Goal: Task Accomplishment & Management: Manage account settings

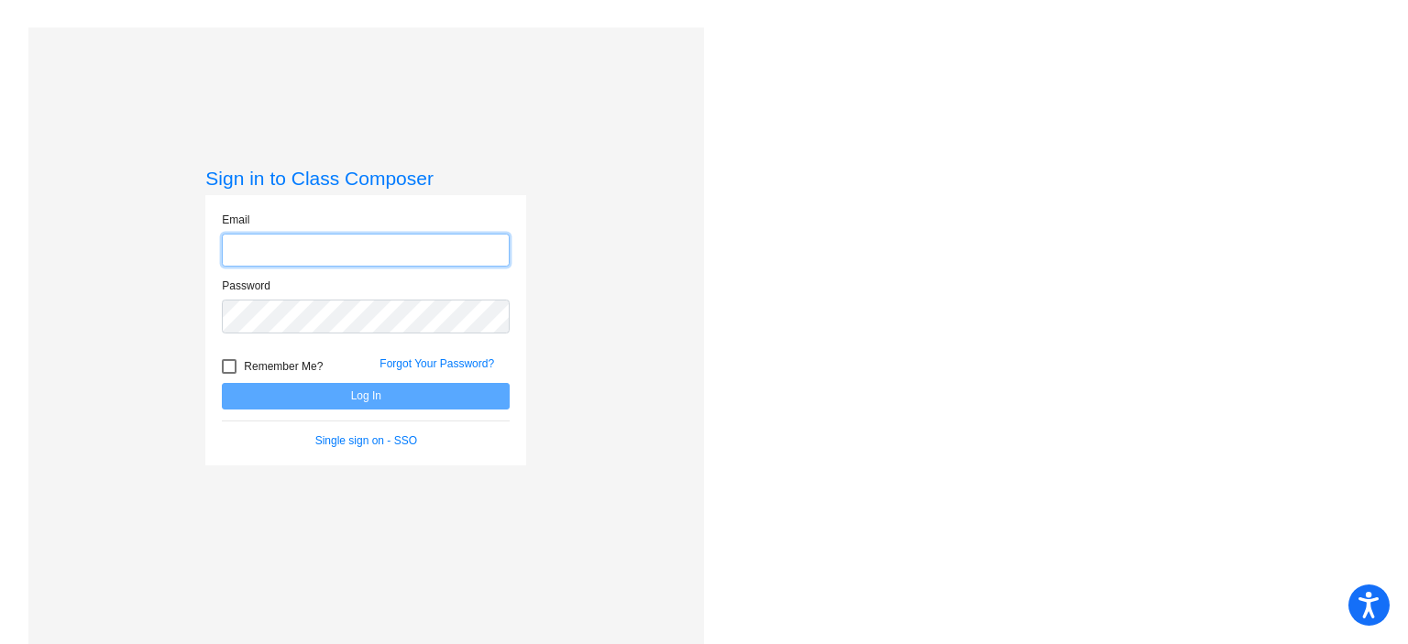
type input "adaugherty@rbbschools.net"
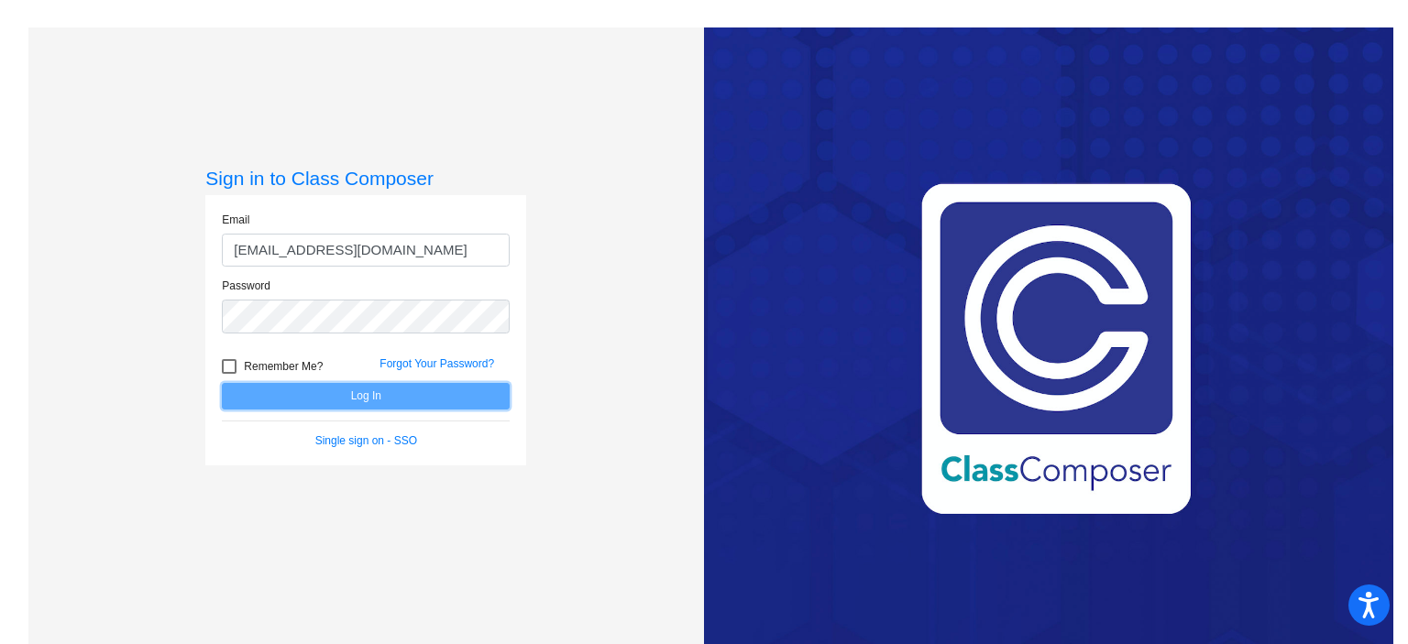
click at [459, 397] on button "Log In" at bounding box center [366, 396] width 288 height 27
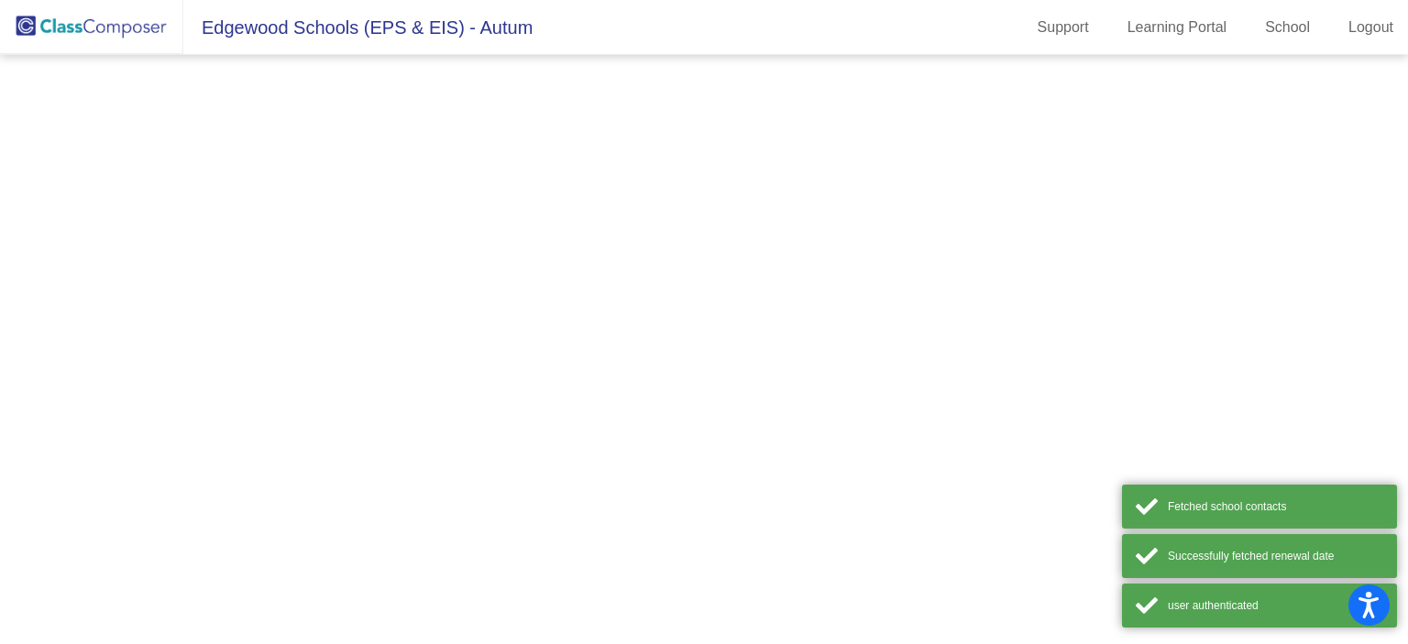
click at [459, 397] on mat-sidenav-content at bounding box center [704, 349] width 1408 height 589
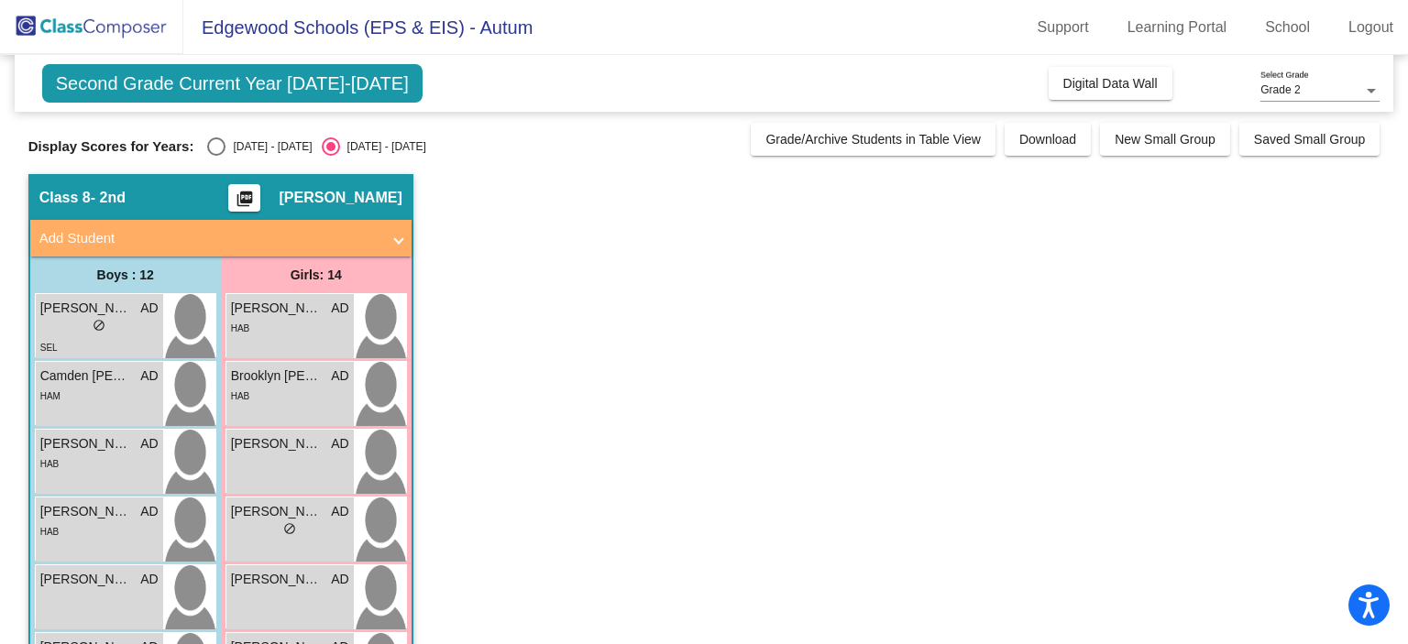
click at [219, 143] on div "Select an option" at bounding box center [216, 146] width 18 height 18
click at [216, 156] on input "2024 - 2025" at bounding box center [215, 156] width 1 height 1
radio input "true"
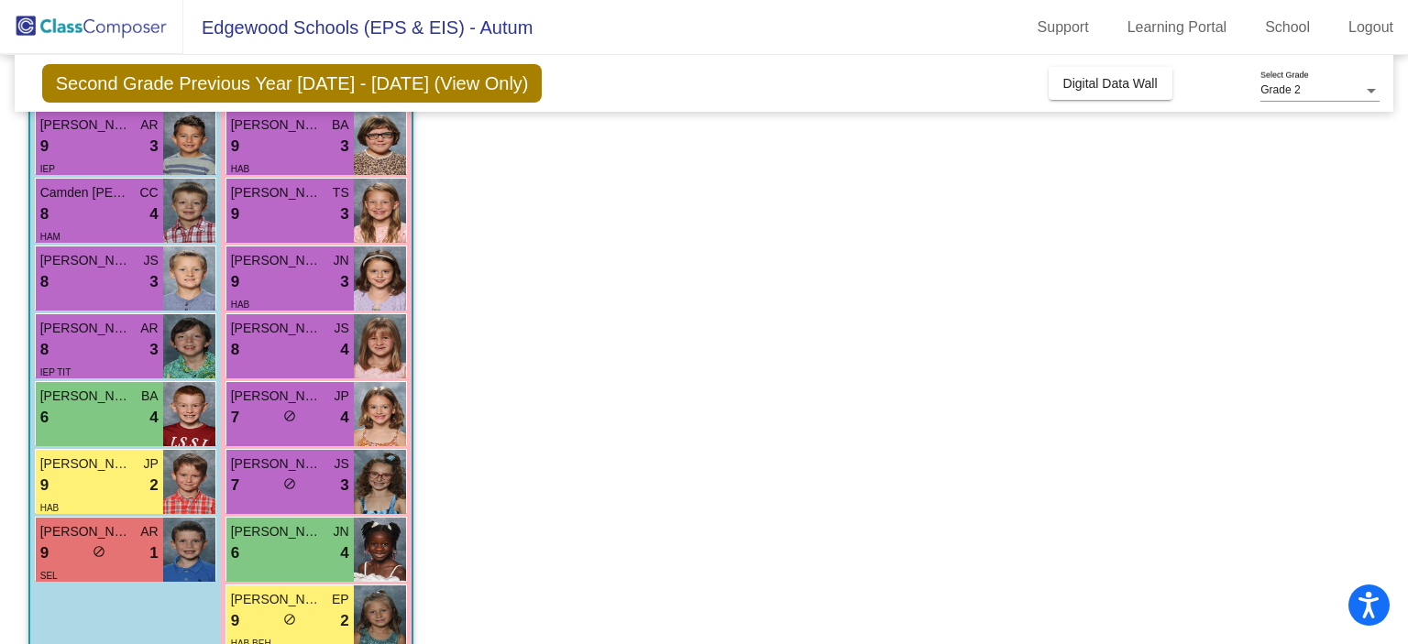
scroll to position [521, 0]
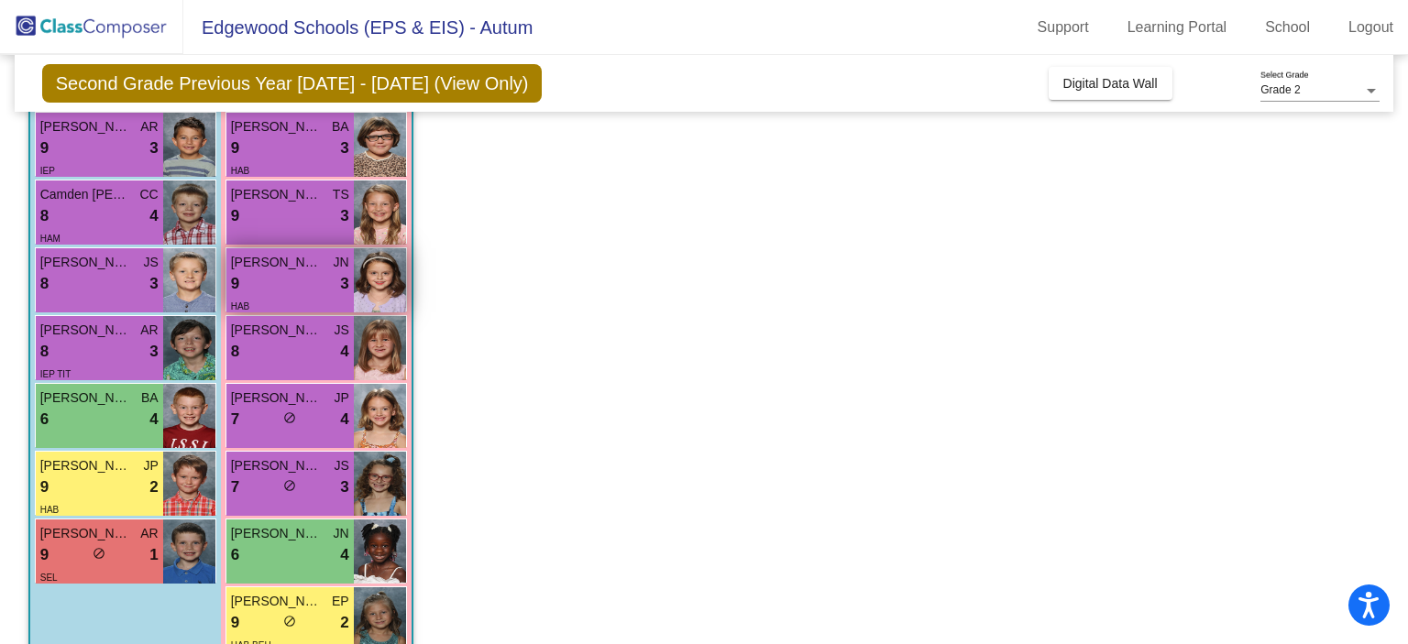
click at [322, 288] on div "9 lock do_not_disturb_alt 3" at bounding box center [290, 284] width 118 height 24
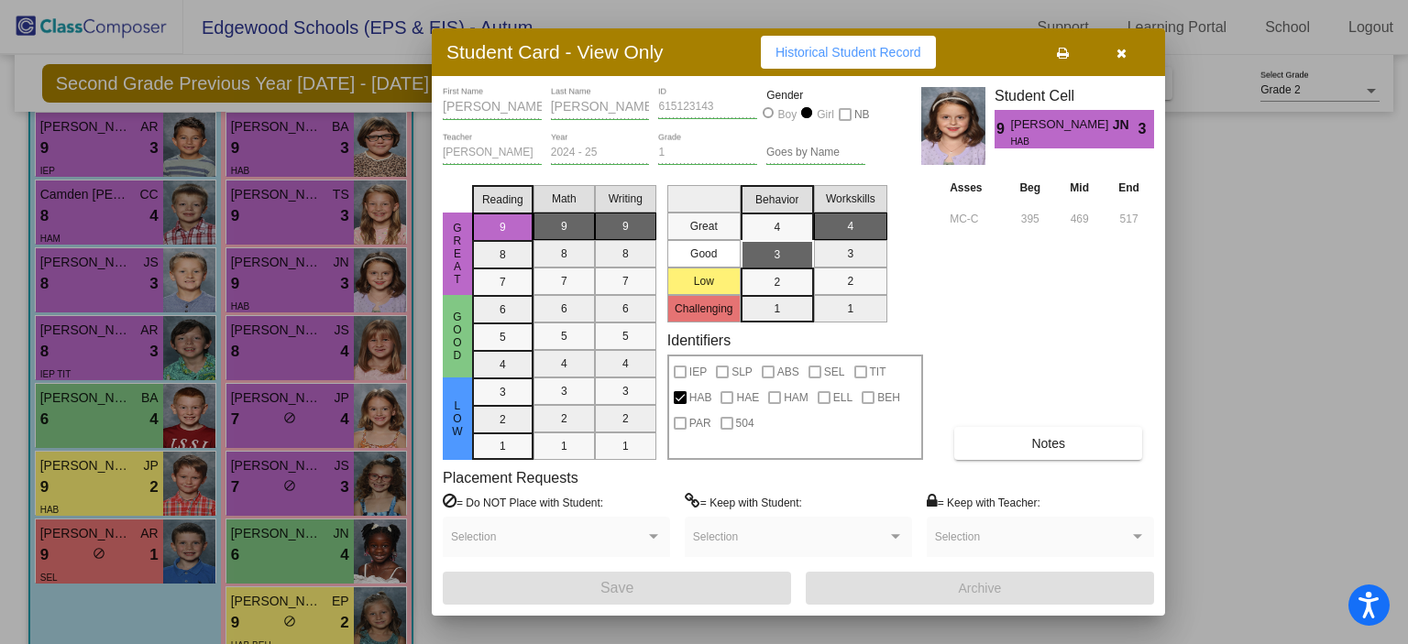
click at [996, 443] on button "Notes" at bounding box center [1048, 443] width 188 height 33
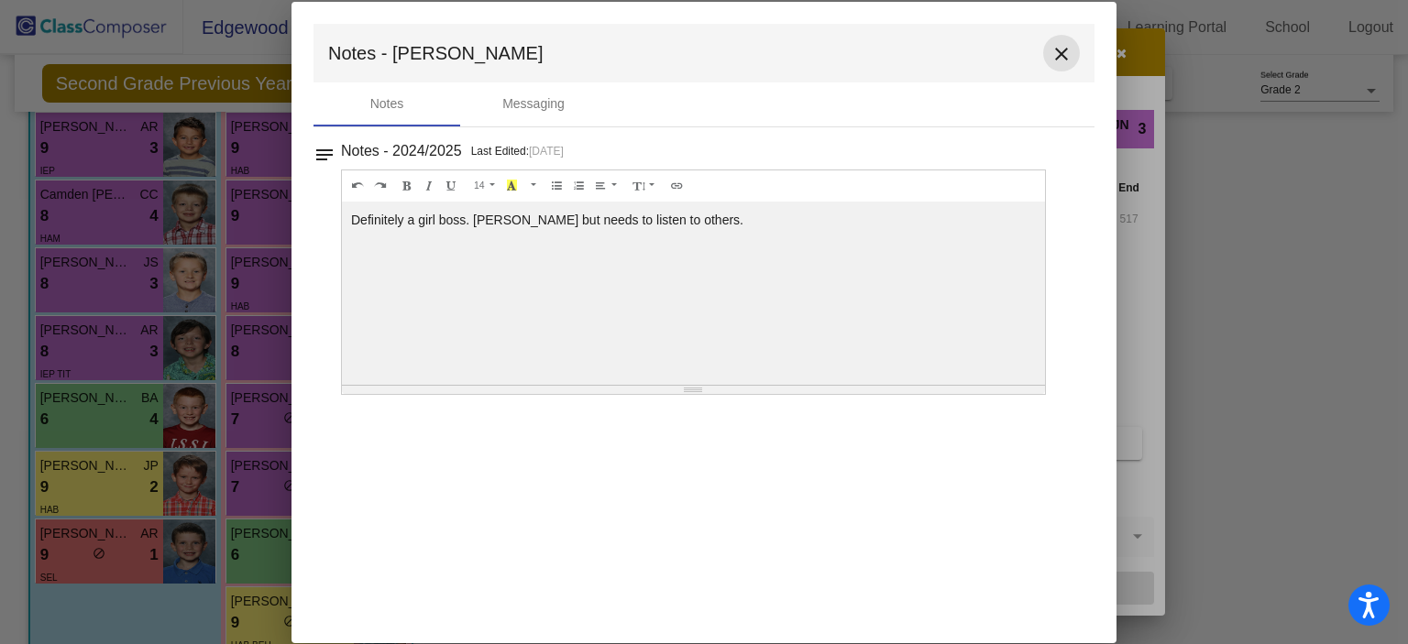
click at [1055, 43] on mat-icon "close" at bounding box center [1061, 54] width 22 height 22
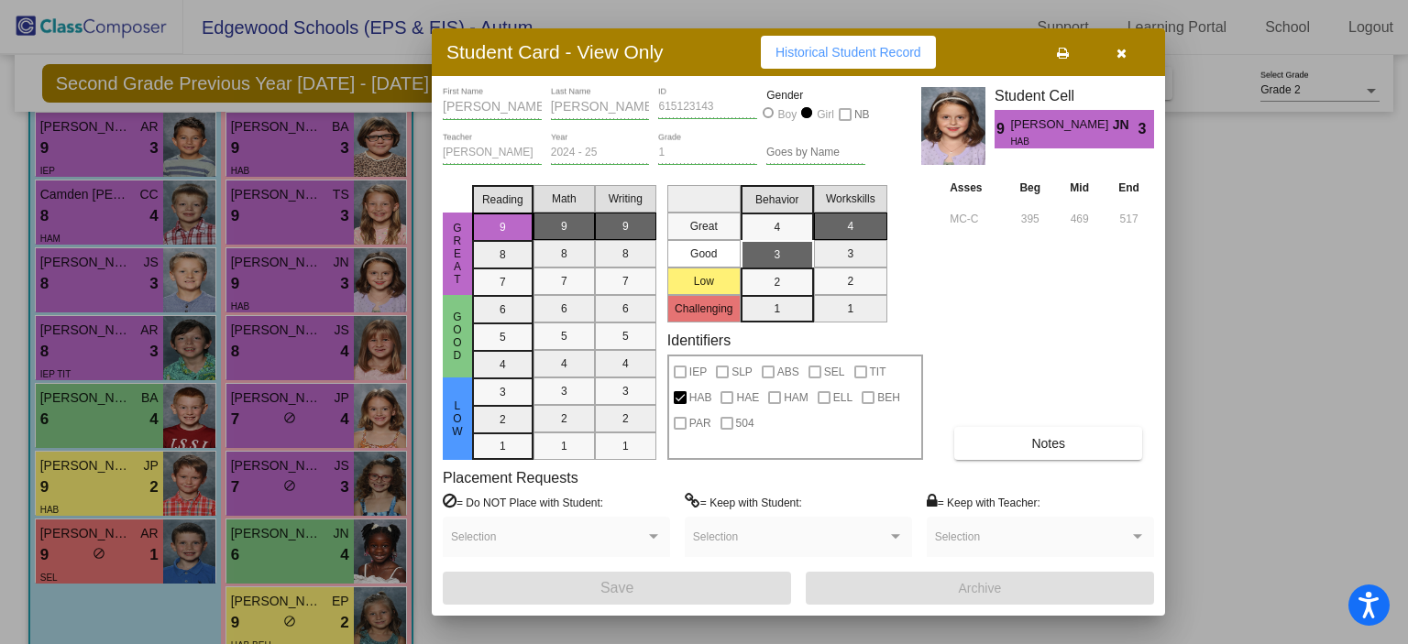
click at [1118, 56] on icon "button" at bounding box center [1121, 53] width 10 height 13
